Goal: Use online tool/utility

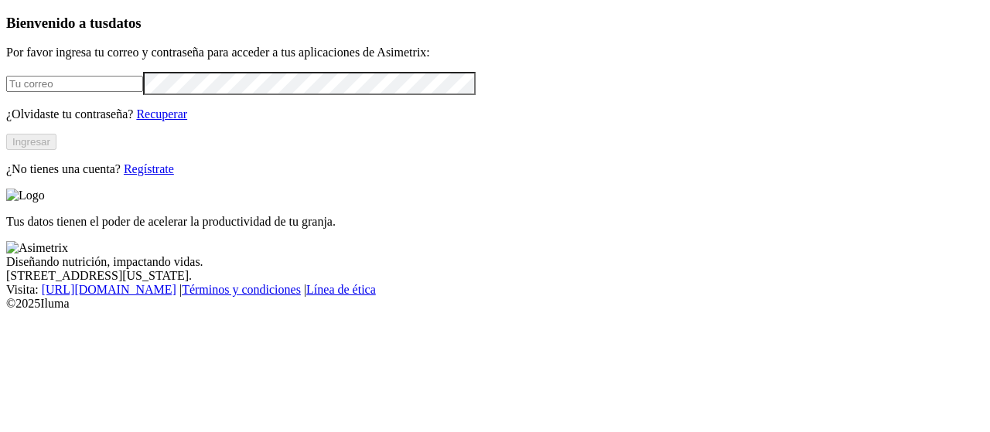
type input "[EMAIL_ADDRESS][PERSON_NAME][DOMAIN_NAME]"
click at [56, 150] on button "Ingresar" at bounding box center [31, 142] width 50 height 16
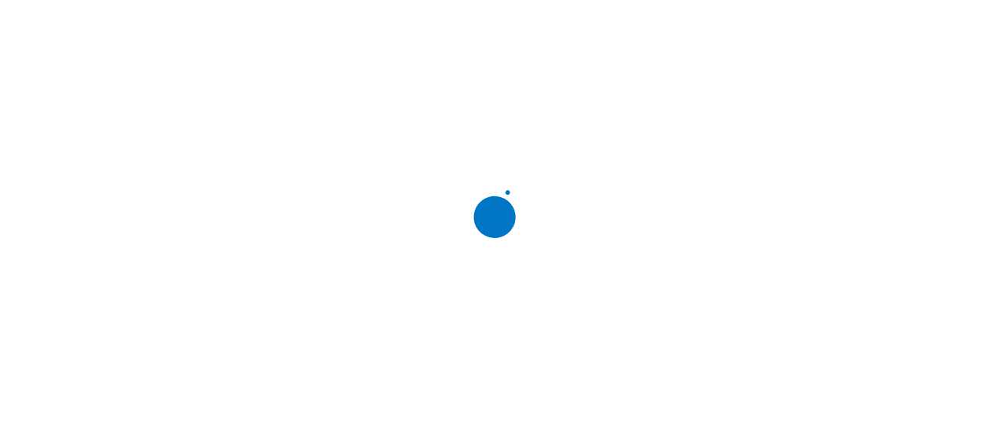
click at [636, 19] on div at bounding box center [501, 216] width 990 height 432
type input "aliar"
